Goal: Task Accomplishment & Management: Complete application form

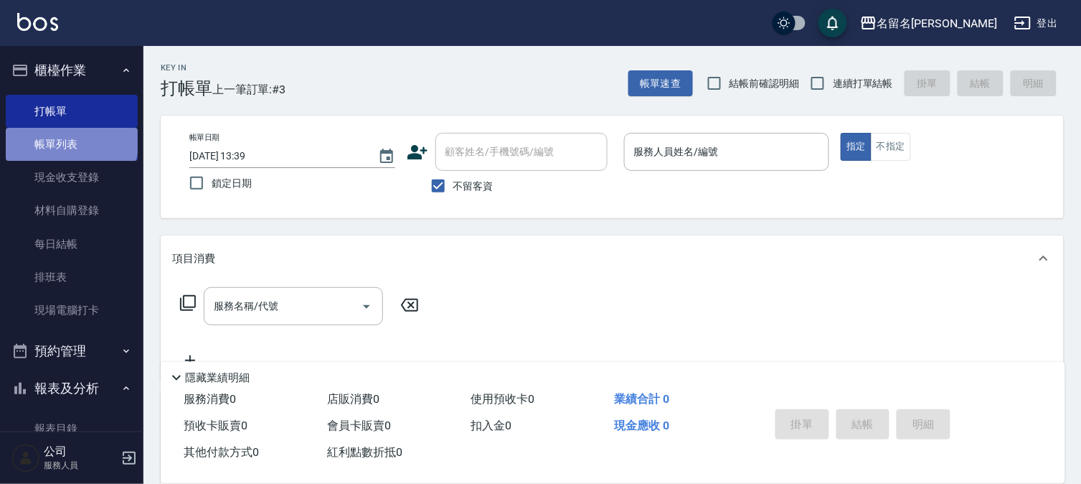
click at [70, 139] on link "帳單列表" at bounding box center [72, 144] width 132 height 33
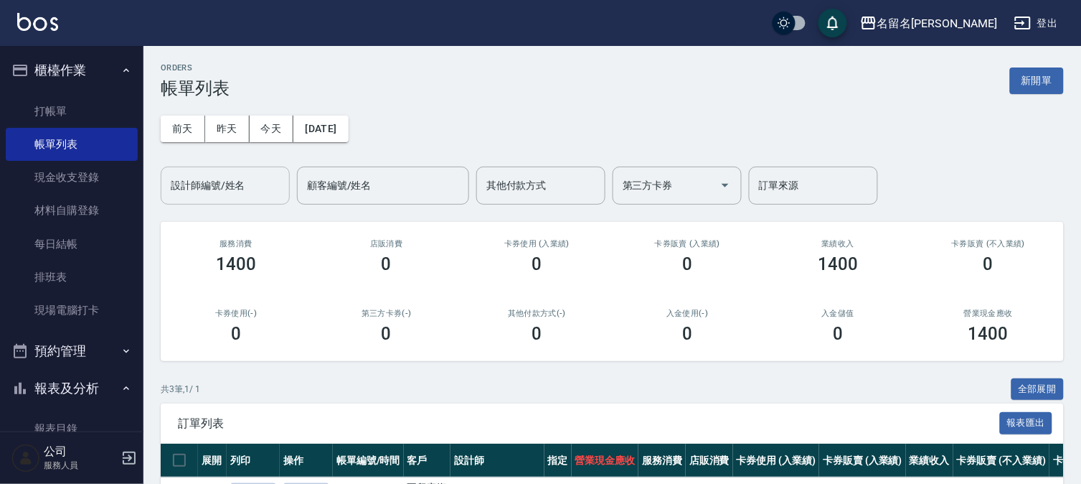
click at [228, 184] on input "設計師編號/姓名" at bounding box center [225, 185] width 116 height 25
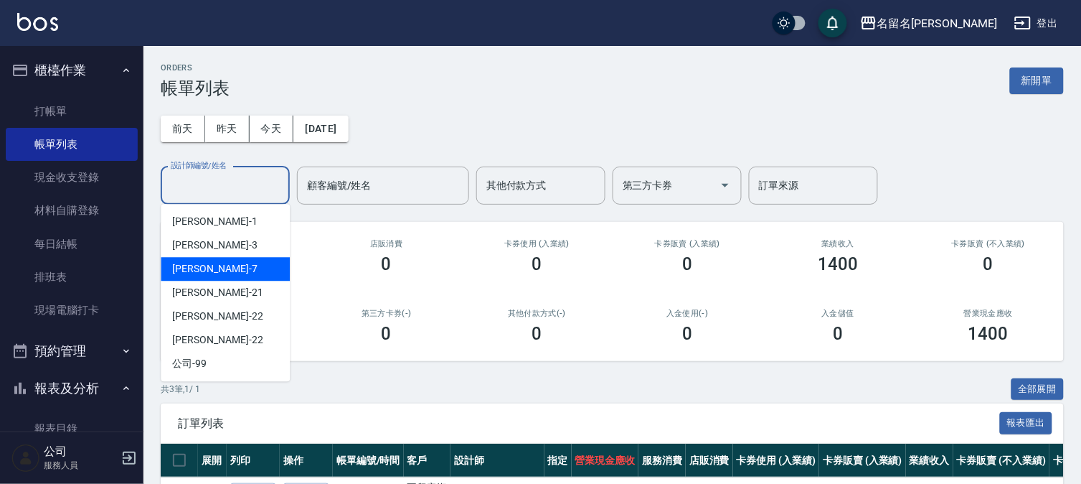
click at [252, 263] on div "[PERSON_NAME]-7" at bounding box center [225, 269] width 129 height 24
type input "[PERSON_NAME]-7"
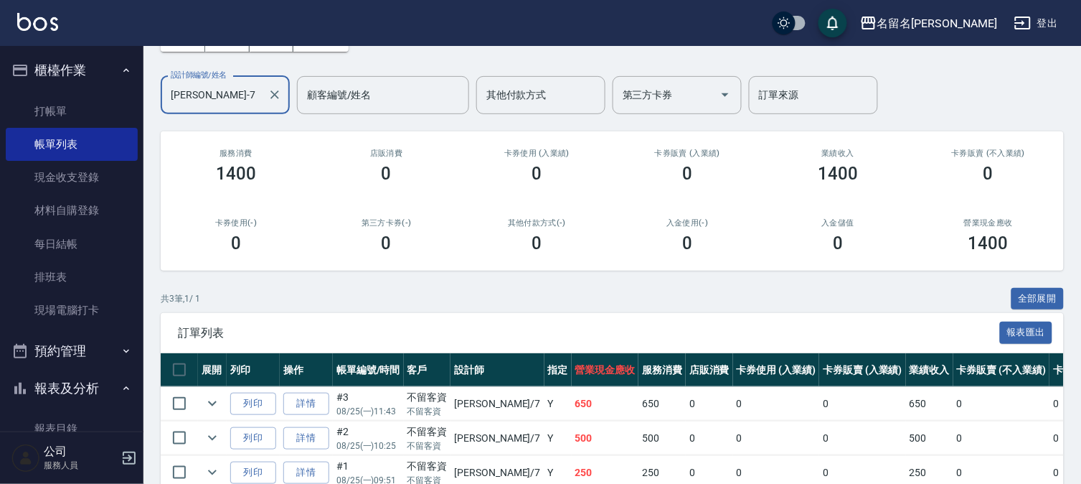
scroll to position [165, 0]
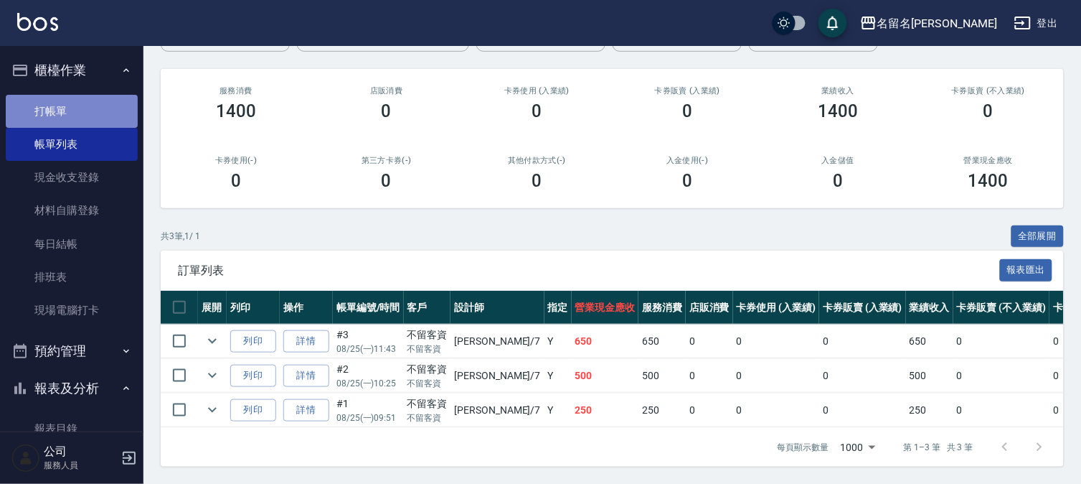
click at [116, 113] on link "打帳單" at bounding box center [72, 111] width 132 height 33
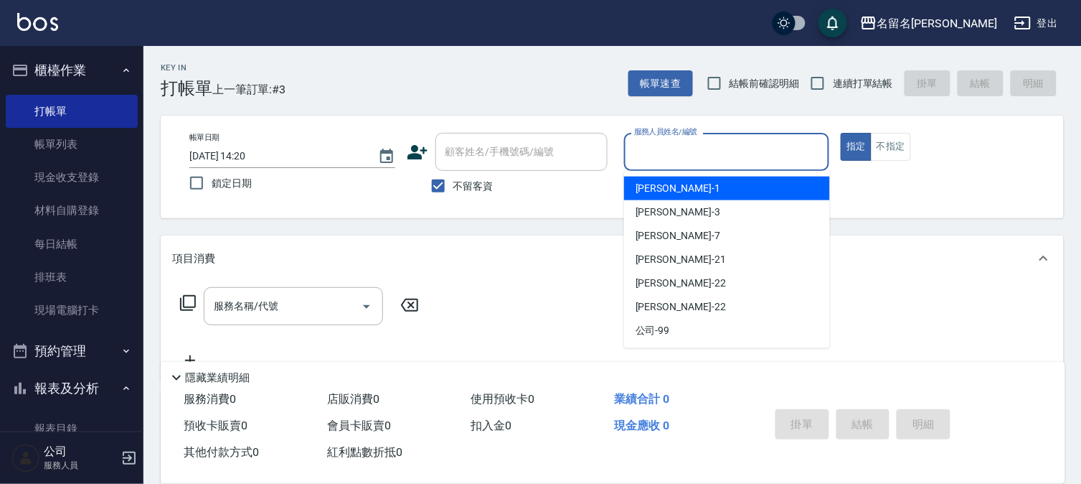
click at [741, 156] on input "服務人員姓名/編號" at bounding box center [727, 151] width 193 height 25
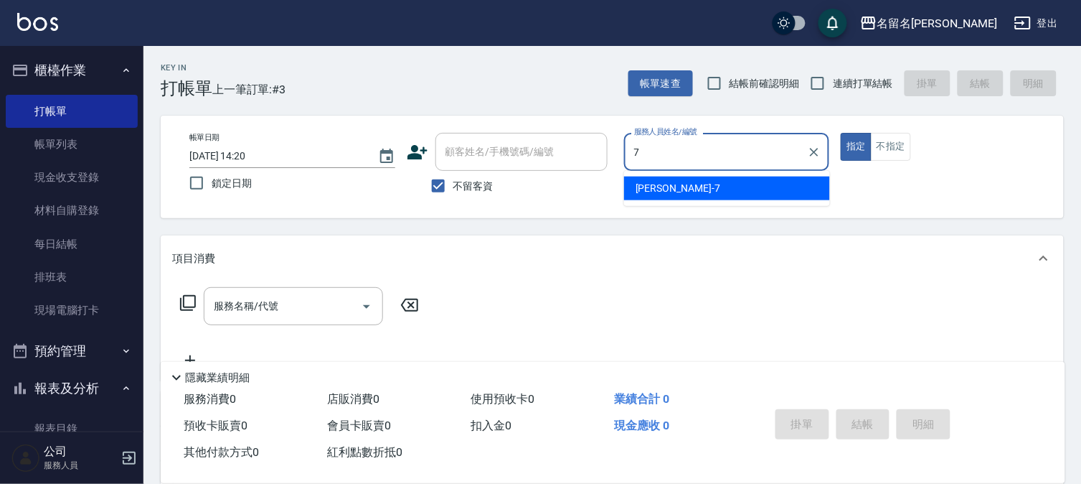
type input "[PERSON_NAME]-7"
type button "true"
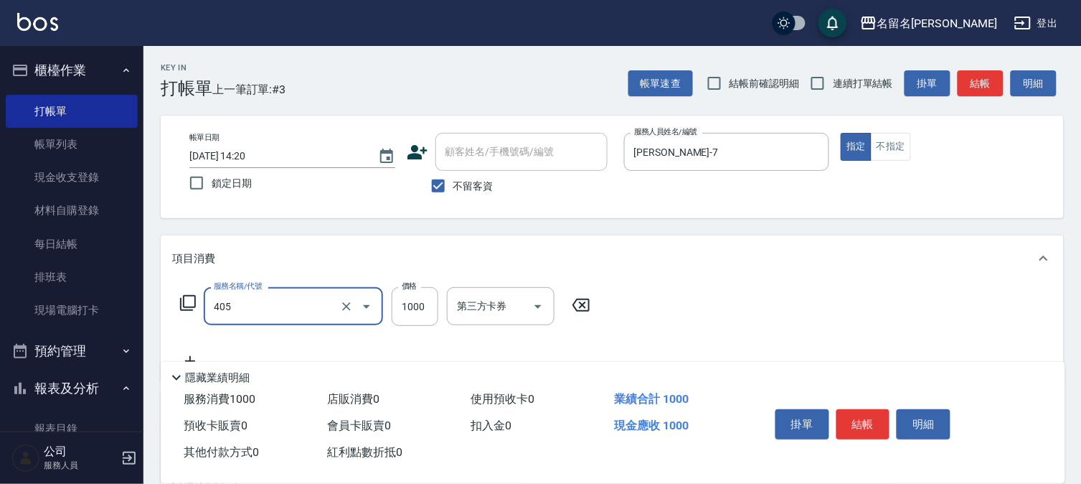
type input "染髮(405)"
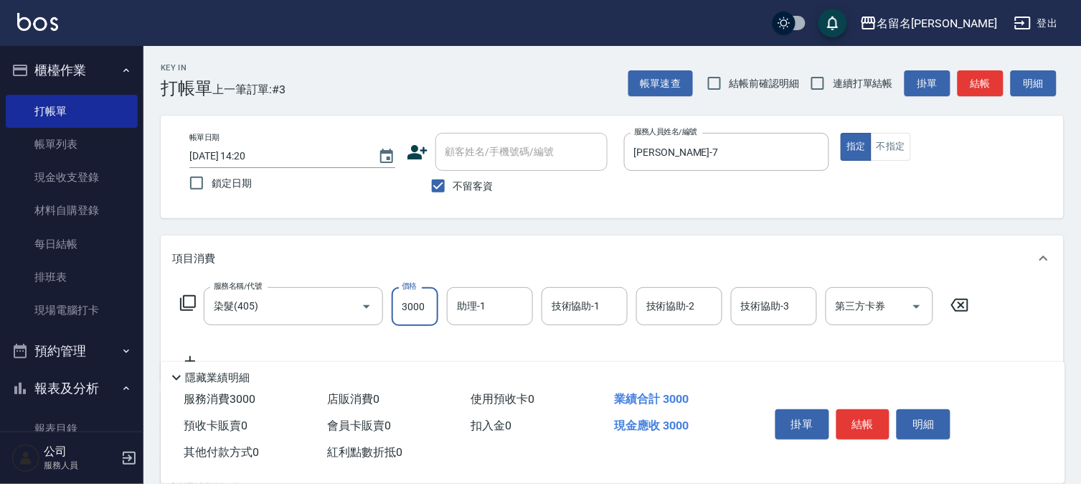
type input "3000"
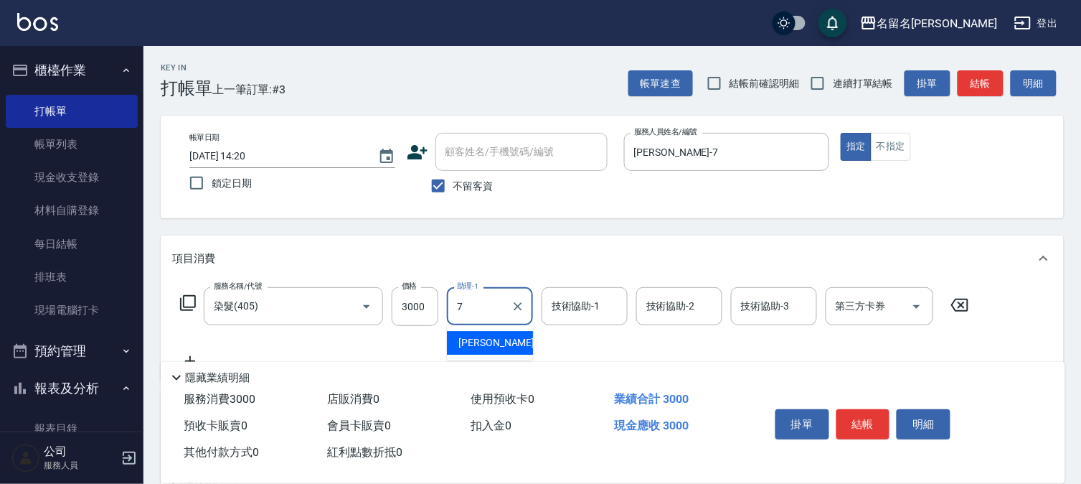
type input "[PERSON_NAME]-7"
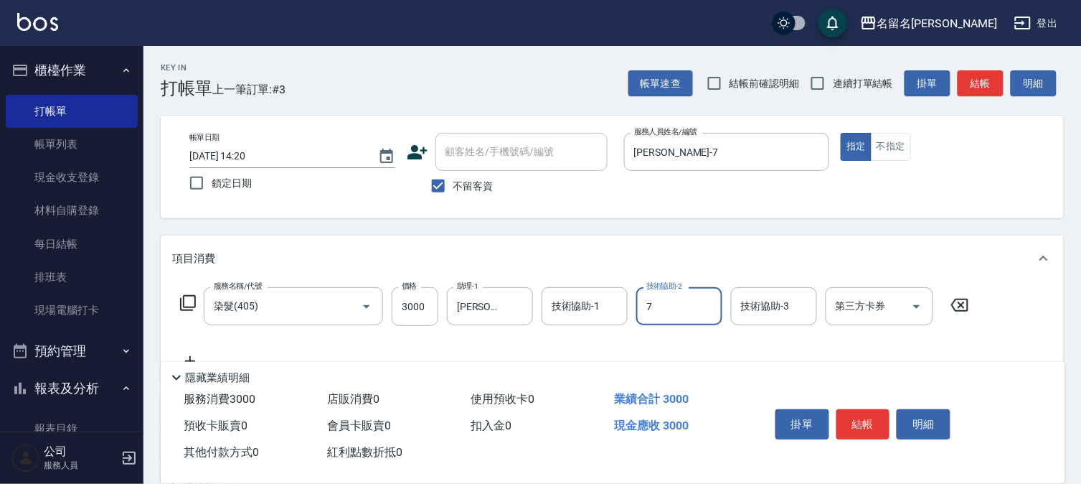
type input "[PERSON_NAME]-7"
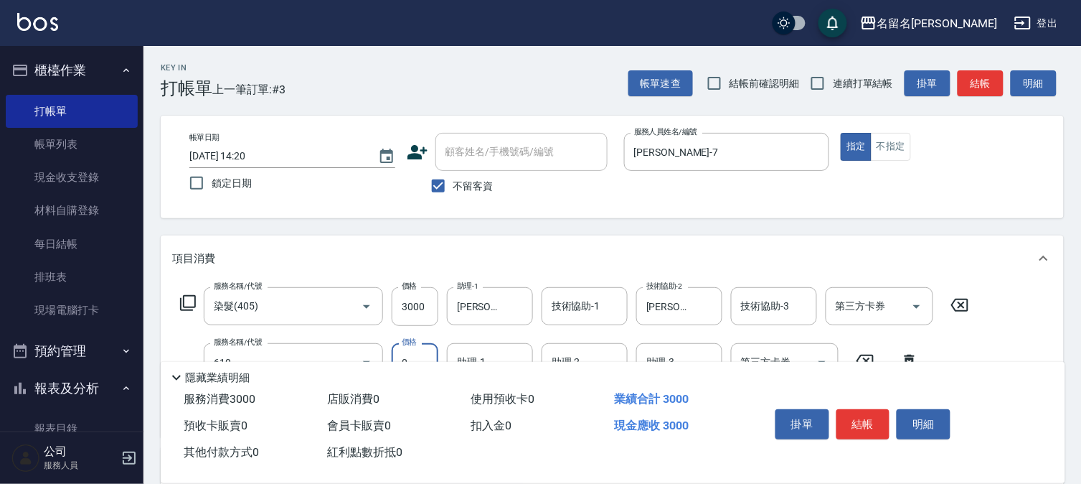
type input "新雪海微酸卡卷免費(610)"
type input "[PERSON_NAME]-7"
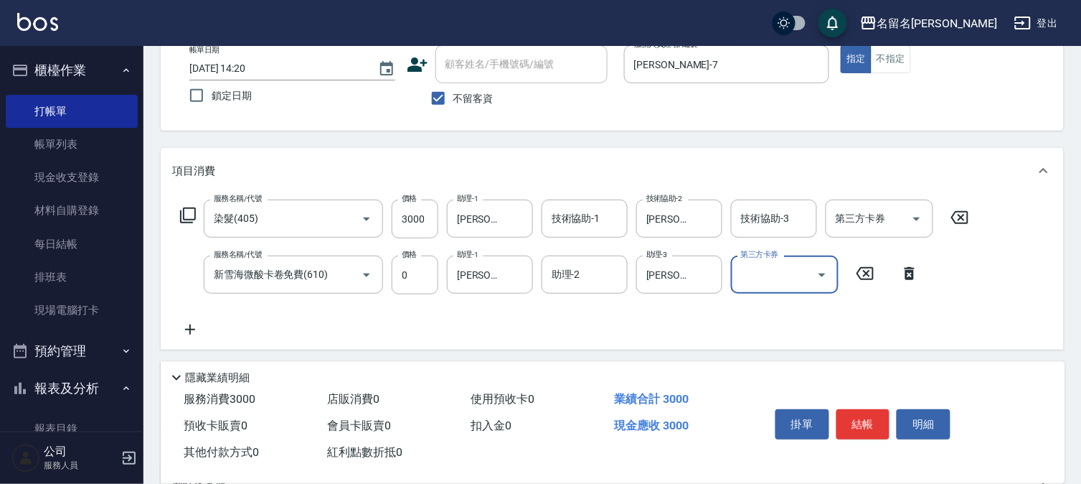
scroll to position [159, 0]
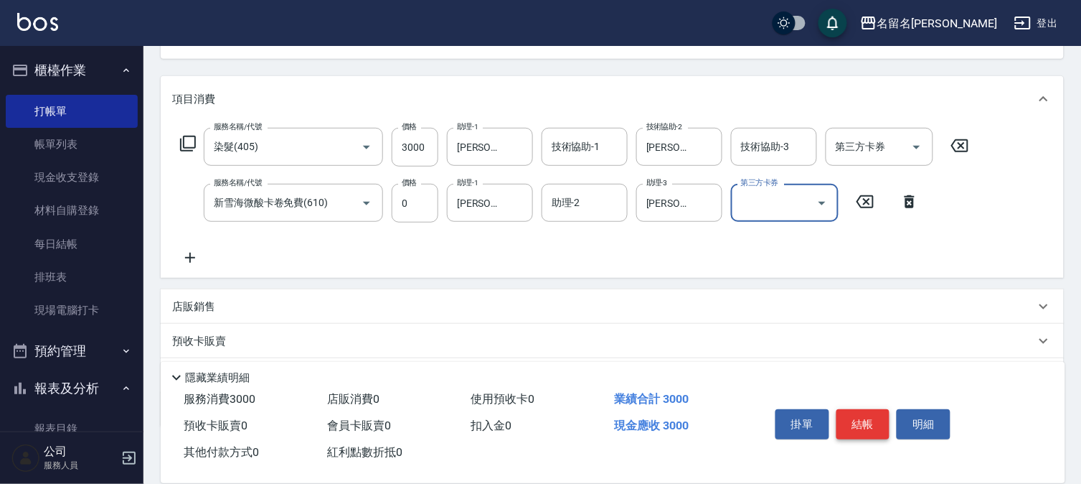
click at [872, 417] on button "結帳" at bounding box center [864, 424] width 54 height 30
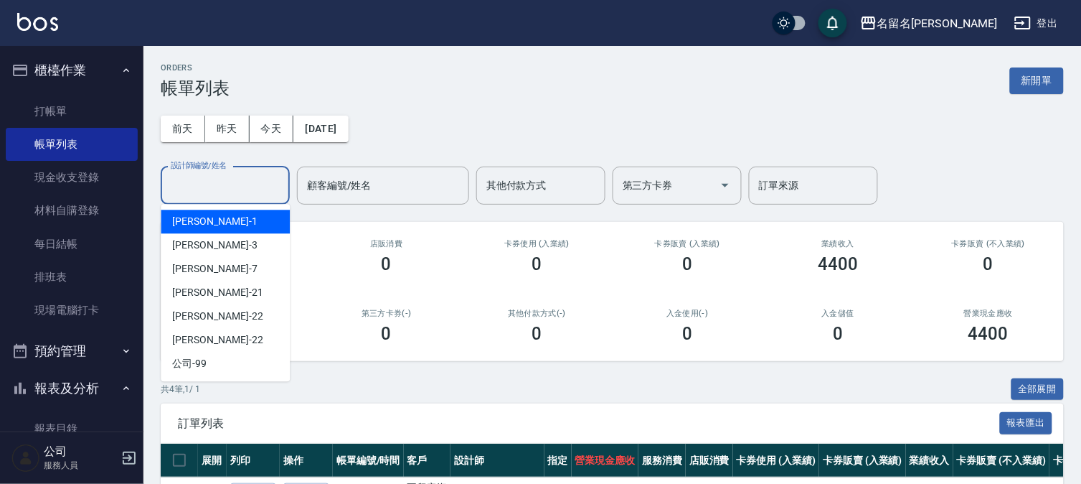
click at [245, 177] on input "設計師編號/姓名" at bounding box center [225, 185] width 116 height 25
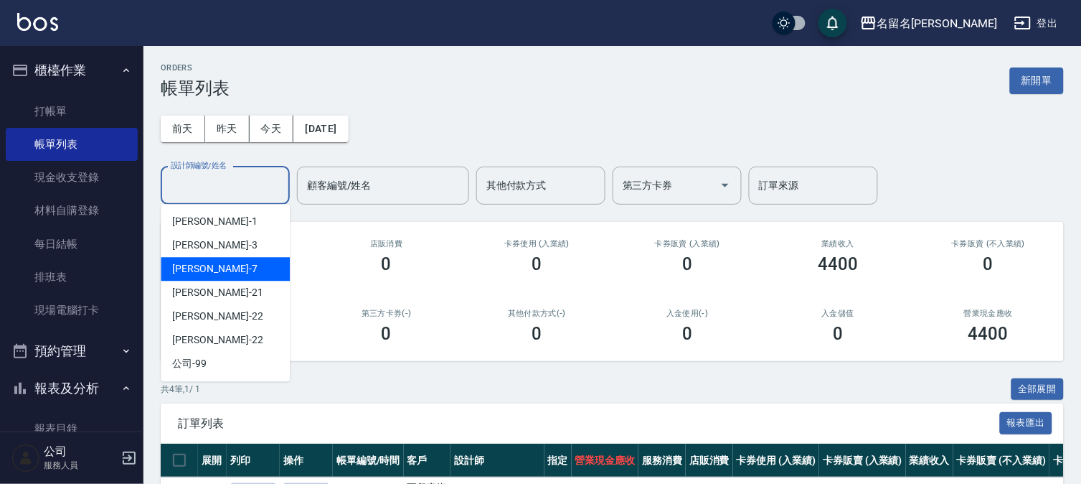
click at [245, 277] on div "[PERSON_NAME]-7" at bounding box center [225, 269] width 129 height 24
type input "[PERSON_NAME]-7"
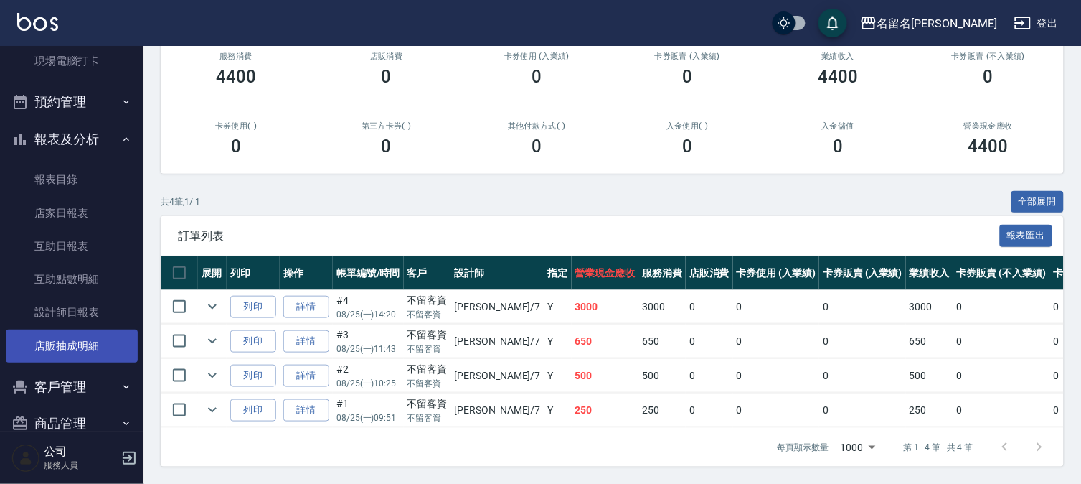
scroll to position [276, 0]
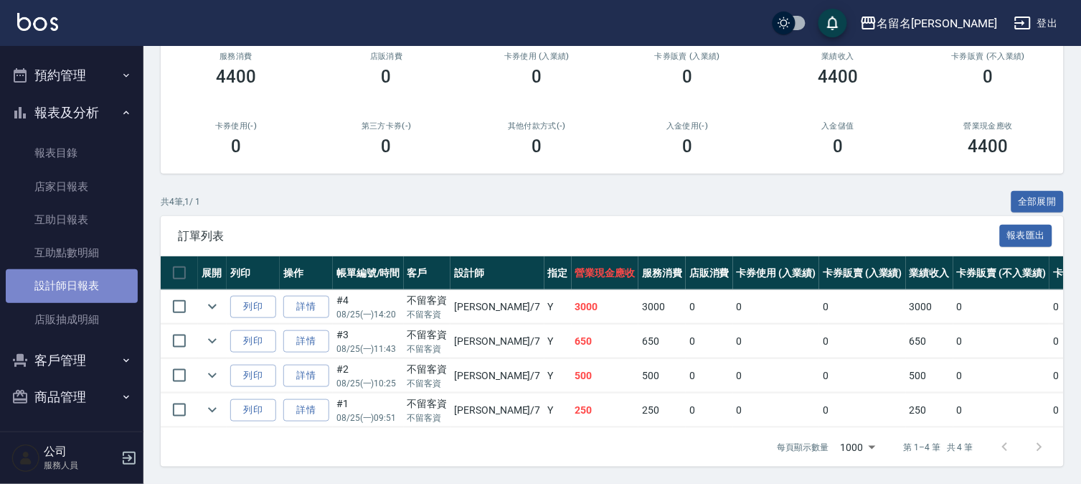
click at [103, 283] on link "設計師日報表" at bounding box center [72, 285] width 132 height 33
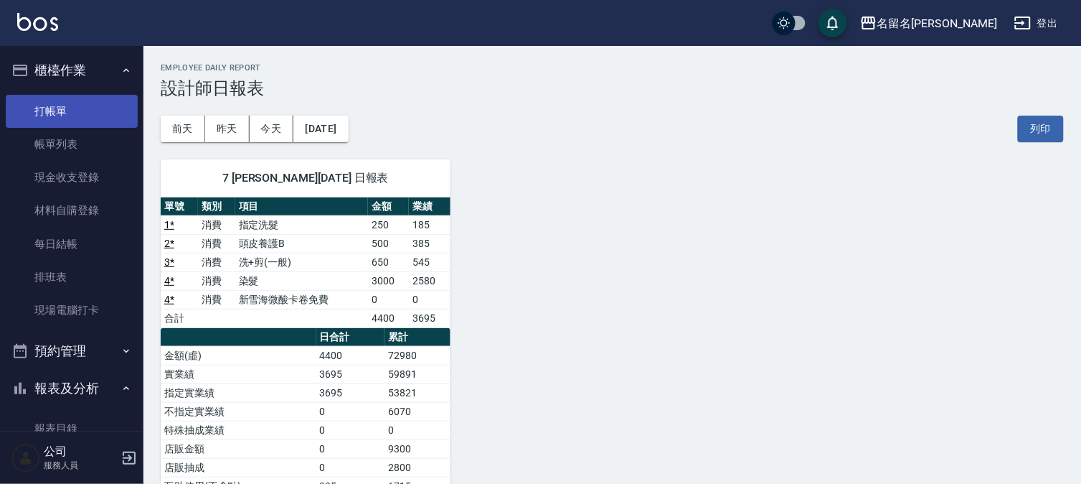
click at [84, 108] on link "打帳單" at bounding box center [72, 111] width 132 height 33
